Goal: Share content

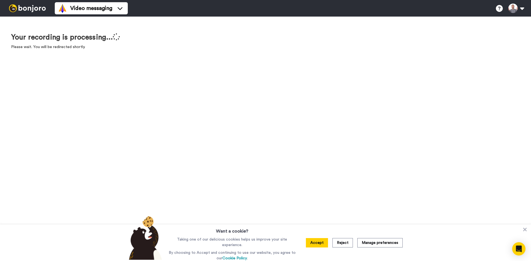
click at [336, 240] on button "Reject" at bounding box center [342, 242] width 20 height 9
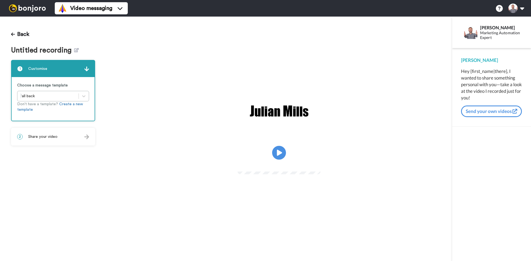
click at [54, 144] on div "2 Share your video" at bounding box center [53, 137] width 83 height 17
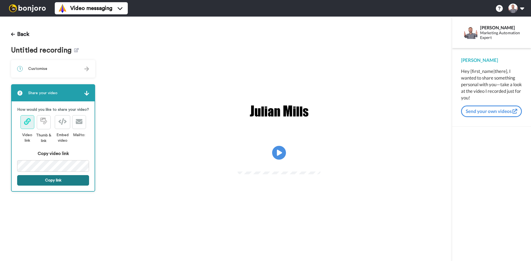
click at [59, 181] on button "Copy link" at bounding box center [53, 180] width 72 height 11
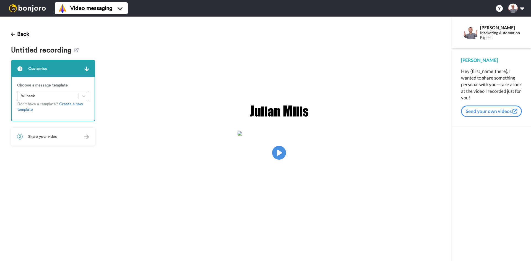
click at [57, 136] on span "Share your video" at bounding box center [42, 137] width 29 height 6
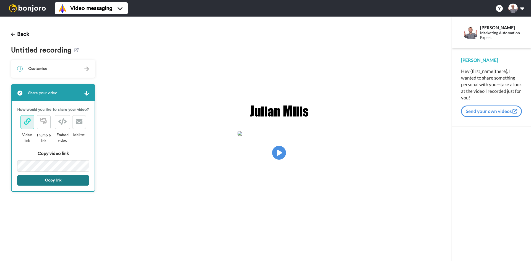
click at [75, 182] on button "Copy link" at bounding box center [53, 180] width 72 height 11
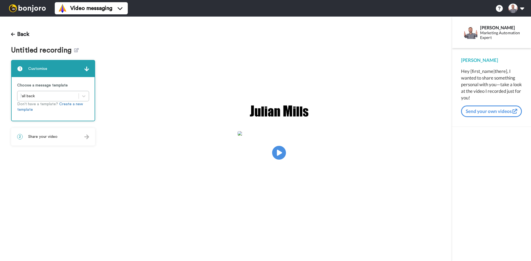
click at [73, 135] on div "2 Share your video" at bounding box center [53, 137] width 83 height 17
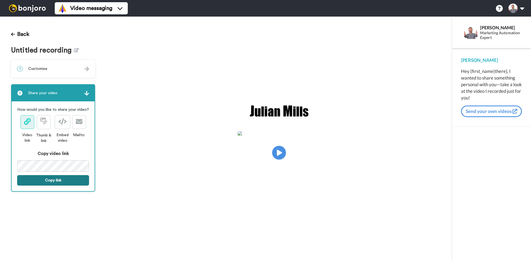
click at [65, 182] on button "Copy link" at bounding box center [53, 180] width 72 height 11
